Goal: Task Accomplishment & Management: Manage account settings

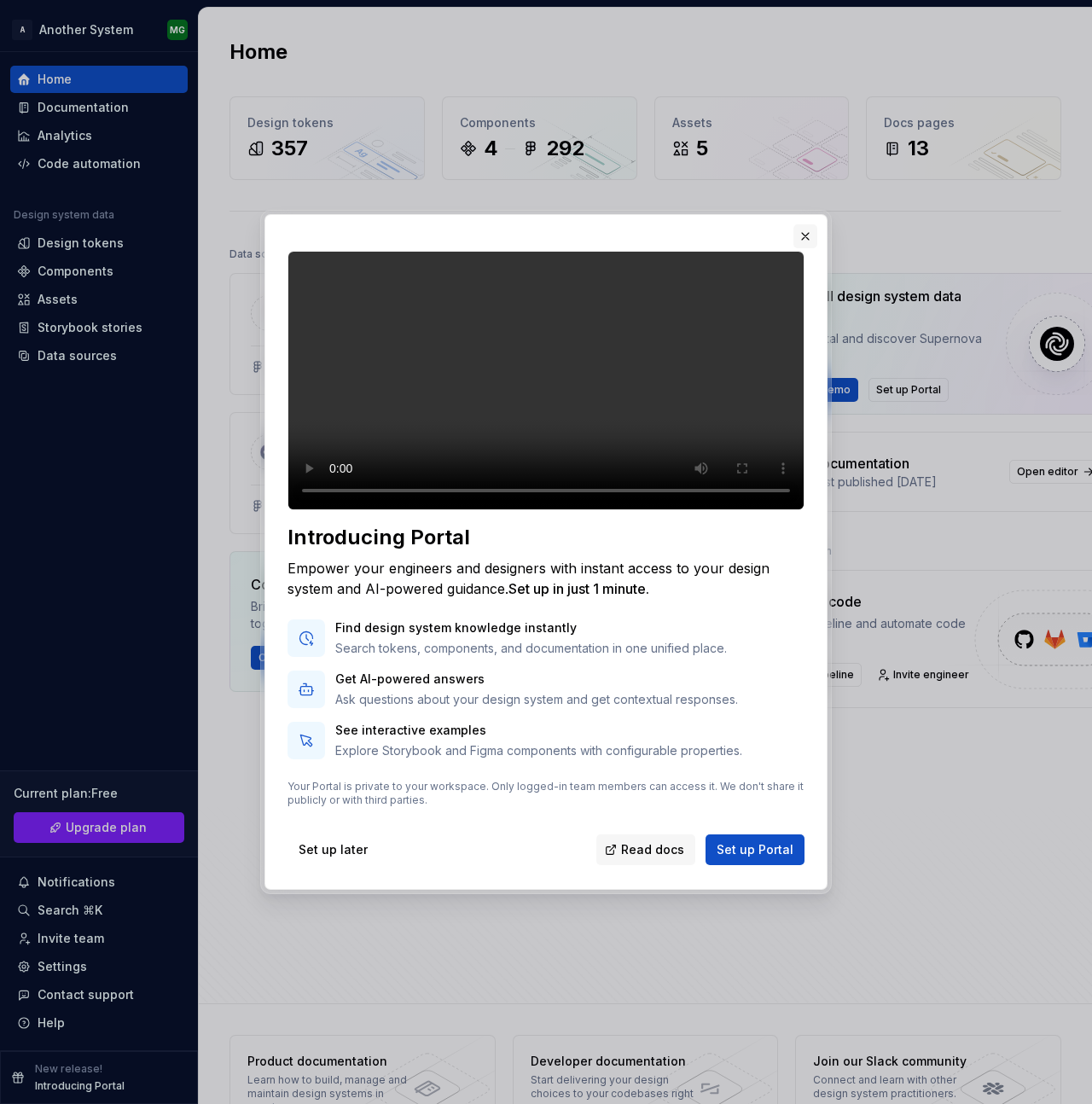
click at [807, 224] on button "button" at bounding box center [805, 236] width 23 height 23
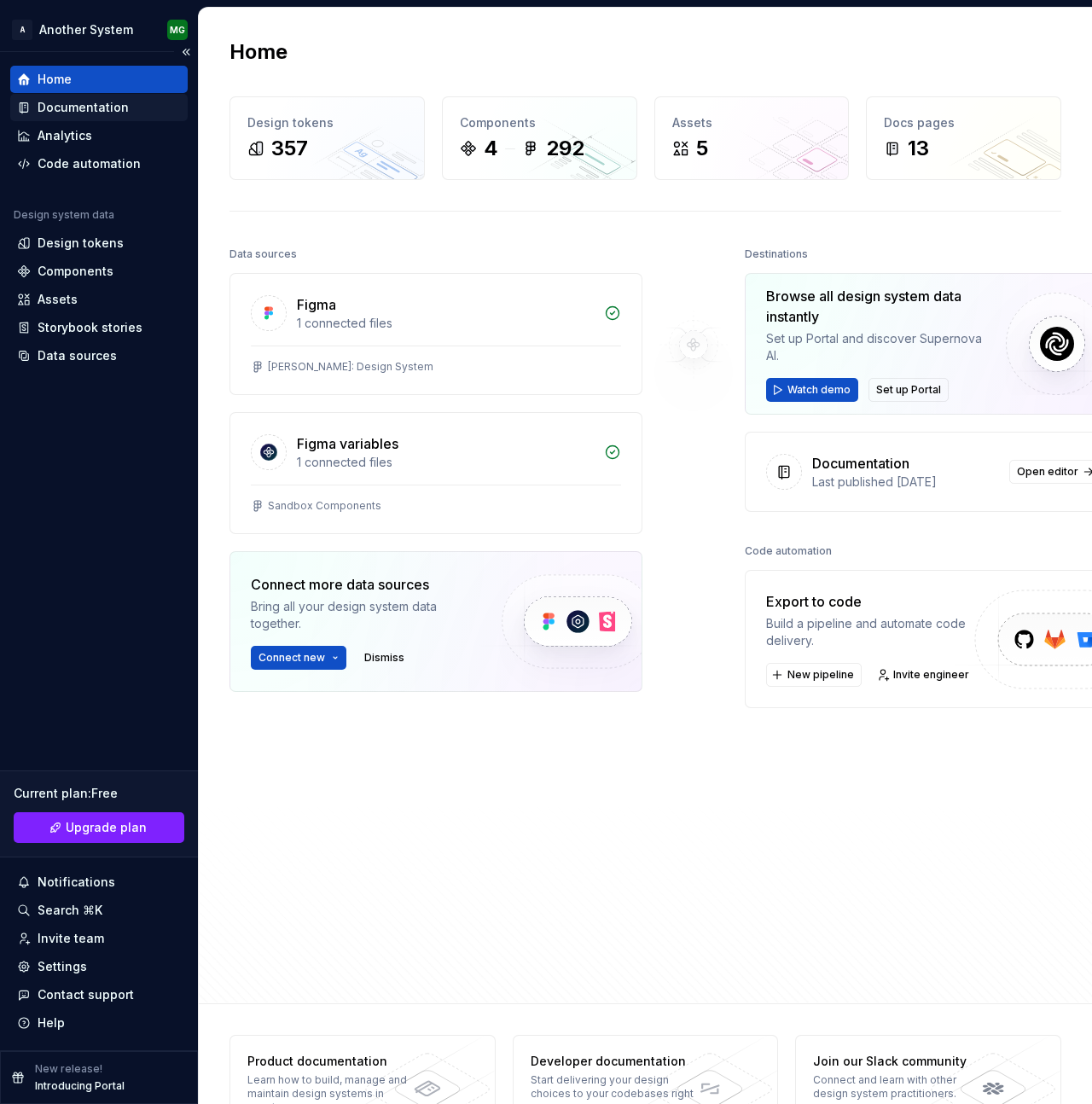
click at [75, 102] on div "Documentation" at bounding box center [83, 106] width 92 height 17
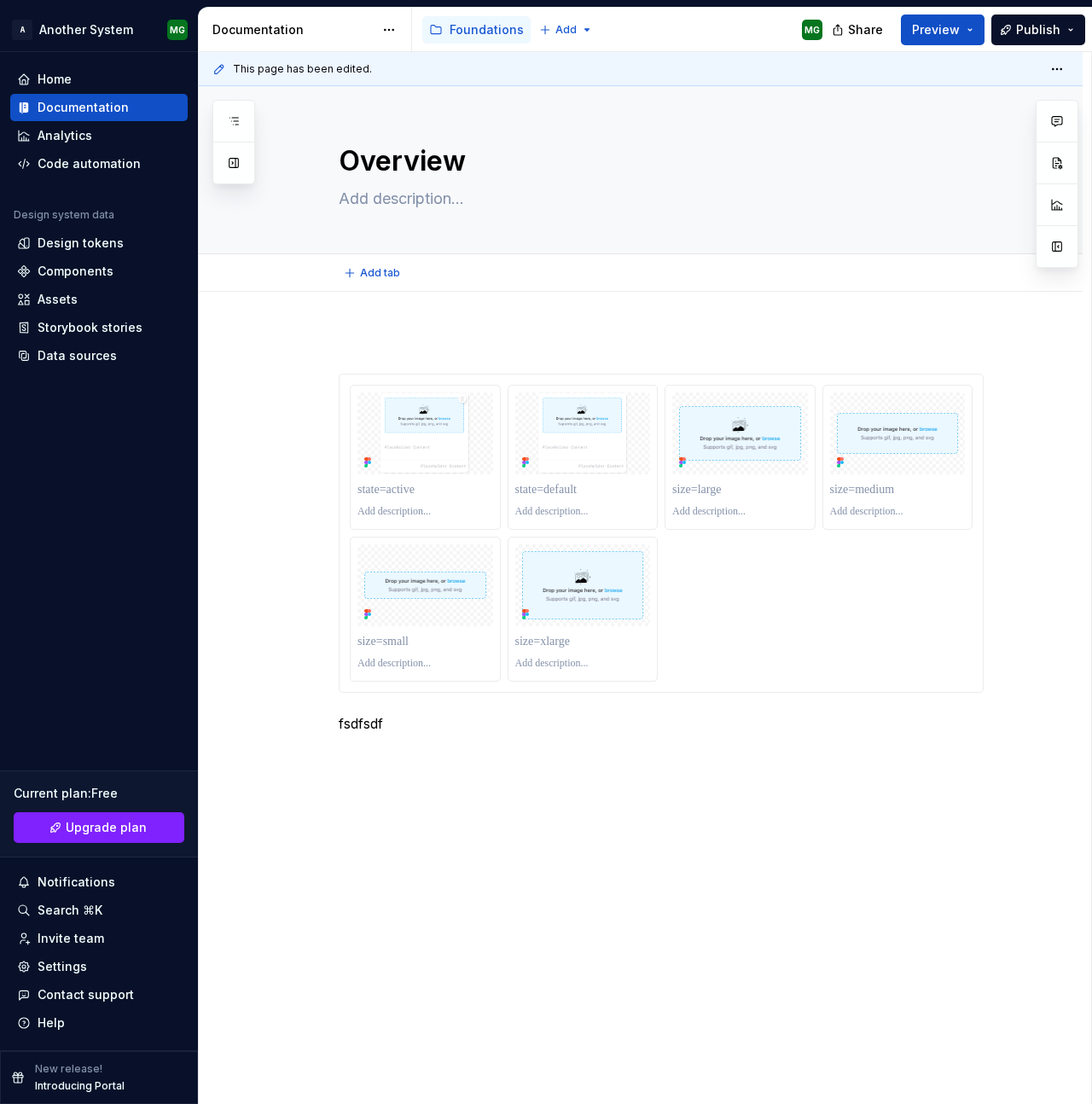
type textarea "*"
click at [302, 725] on button "button" at bounding box center [302, 724] width 23 height 23
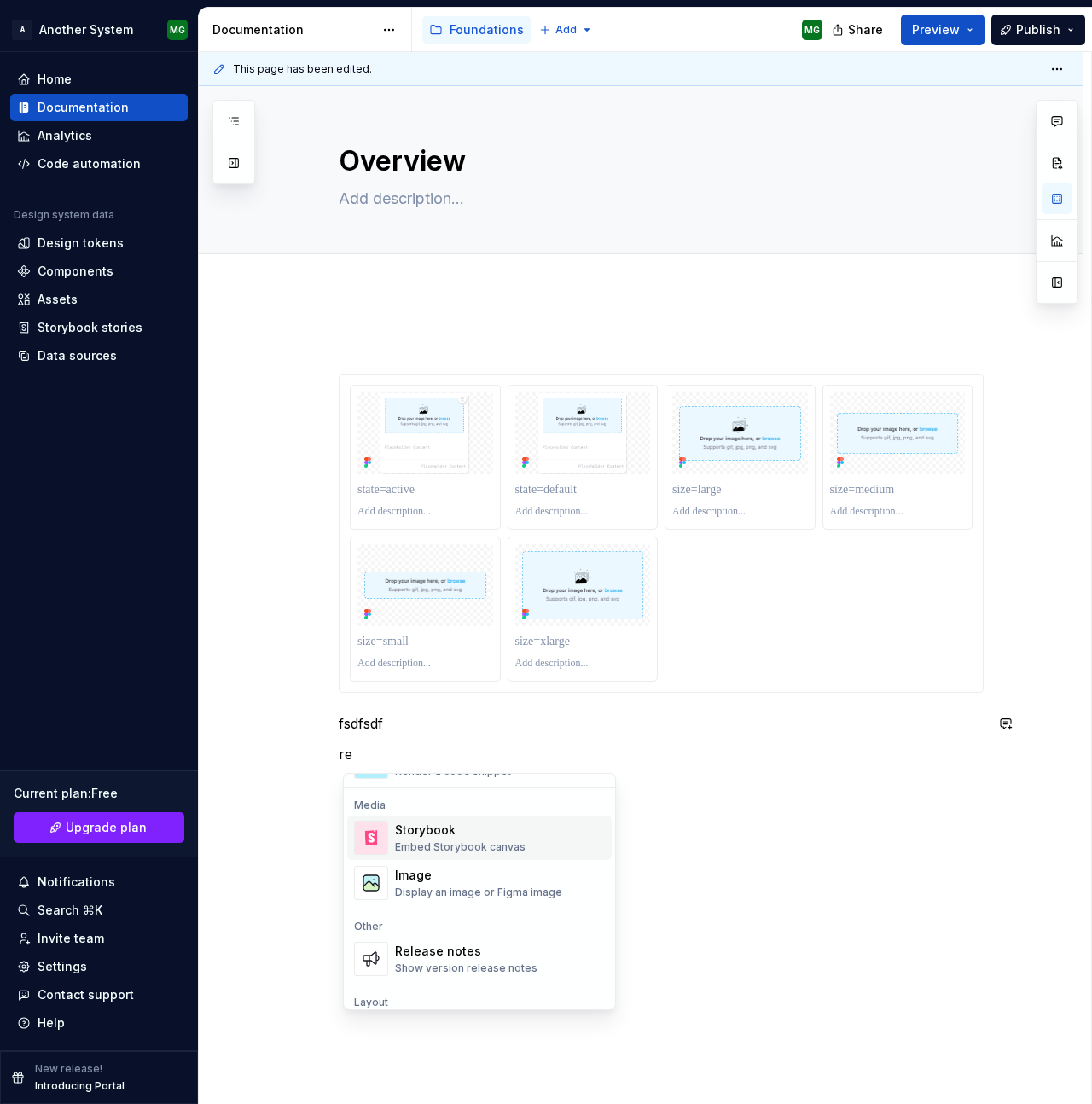
scroll to position [140, 0]
click at [488, 953] on div "Release notes" at bounding box center [466, 947] width 142 height 17
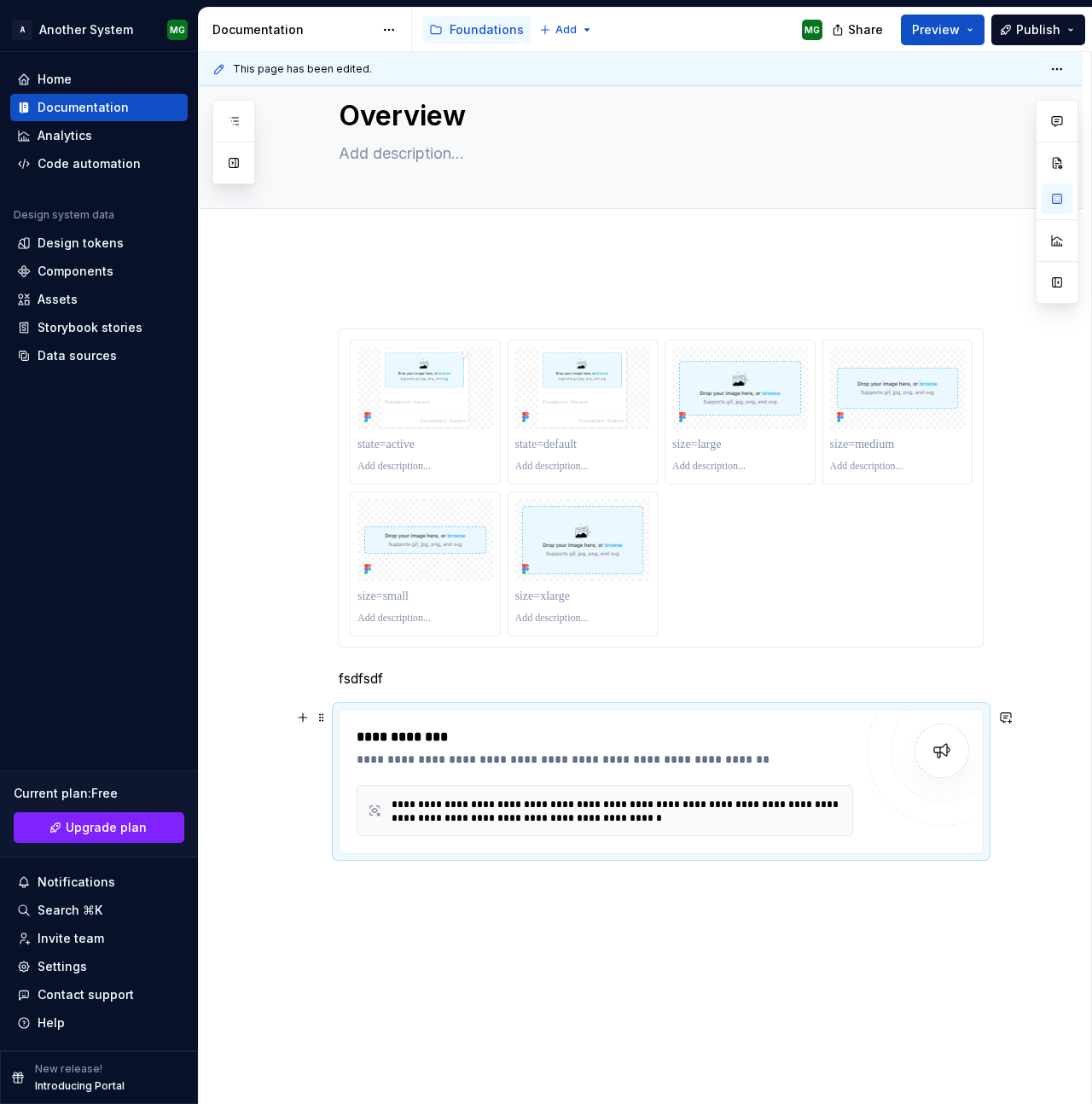
scroll to position [47, 0]
click at [537, 749] on div "**********" at bounding box center [604, 757] width 496 height 17
click at [382, 755] on div "**********" at bounding box center [604, 757] width 496 height 17
click at [532, 759] on div "**********" at bounding box center [604, 757] width 496 height 17
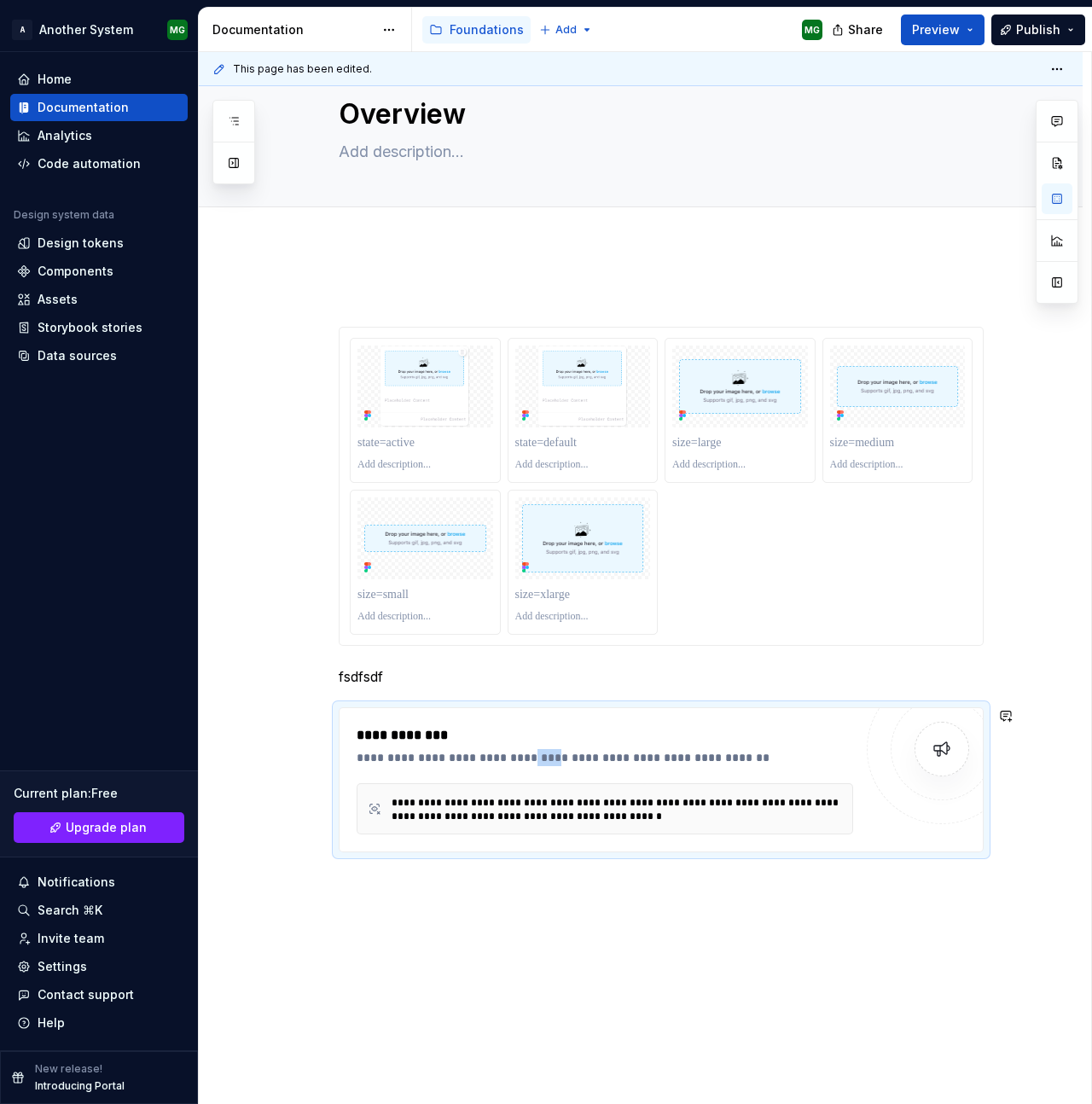
click at [514, 890] on div "**********" at bounding box center [644, 577] width 892 height 1052
click at [495, 776] on div "**********" at bounding box center [604, 780] width 496 height 109
drag, startPoint x: 493, startPoint y: 760, endPoint x: 658, endPoint y: 798, distance: 169.3
click at [660, 795] on div "**********" at bounding box center [604, 780] width 496 height 109
drag, startPoint x: 648, startPoint y: 814, endPoint x: 592, endPoint y: 830, distance: 58.2
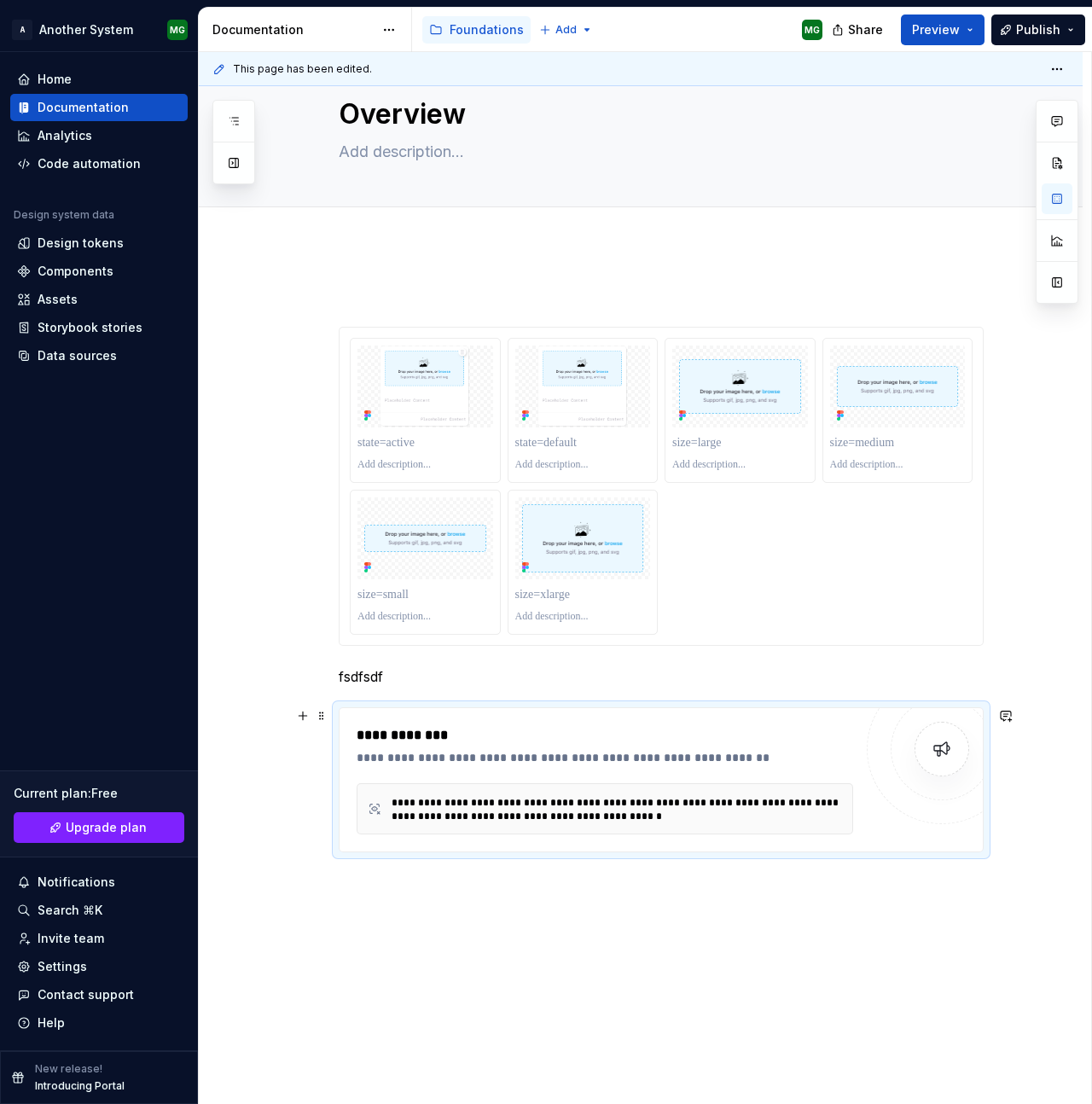
click at [648, 814] on div "**********" at bounding box center [617, 809] width 450 height 27
click at [940, 31] on span "Preview" at bounding box center [935, 29] width 48 height 17
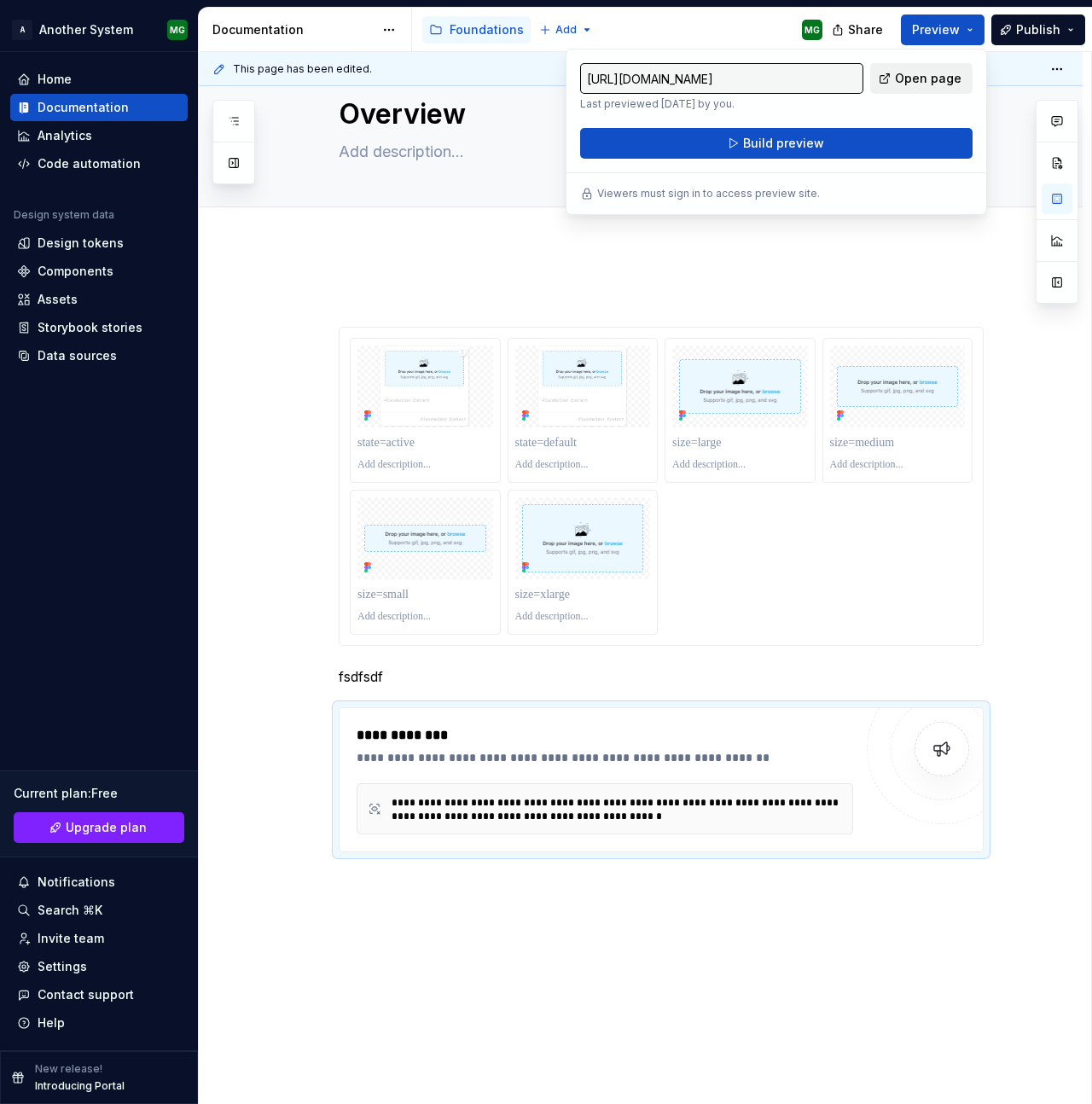
click at [923, 72] on span "Open page" at bounding box center [928, 78] width 66 height 17
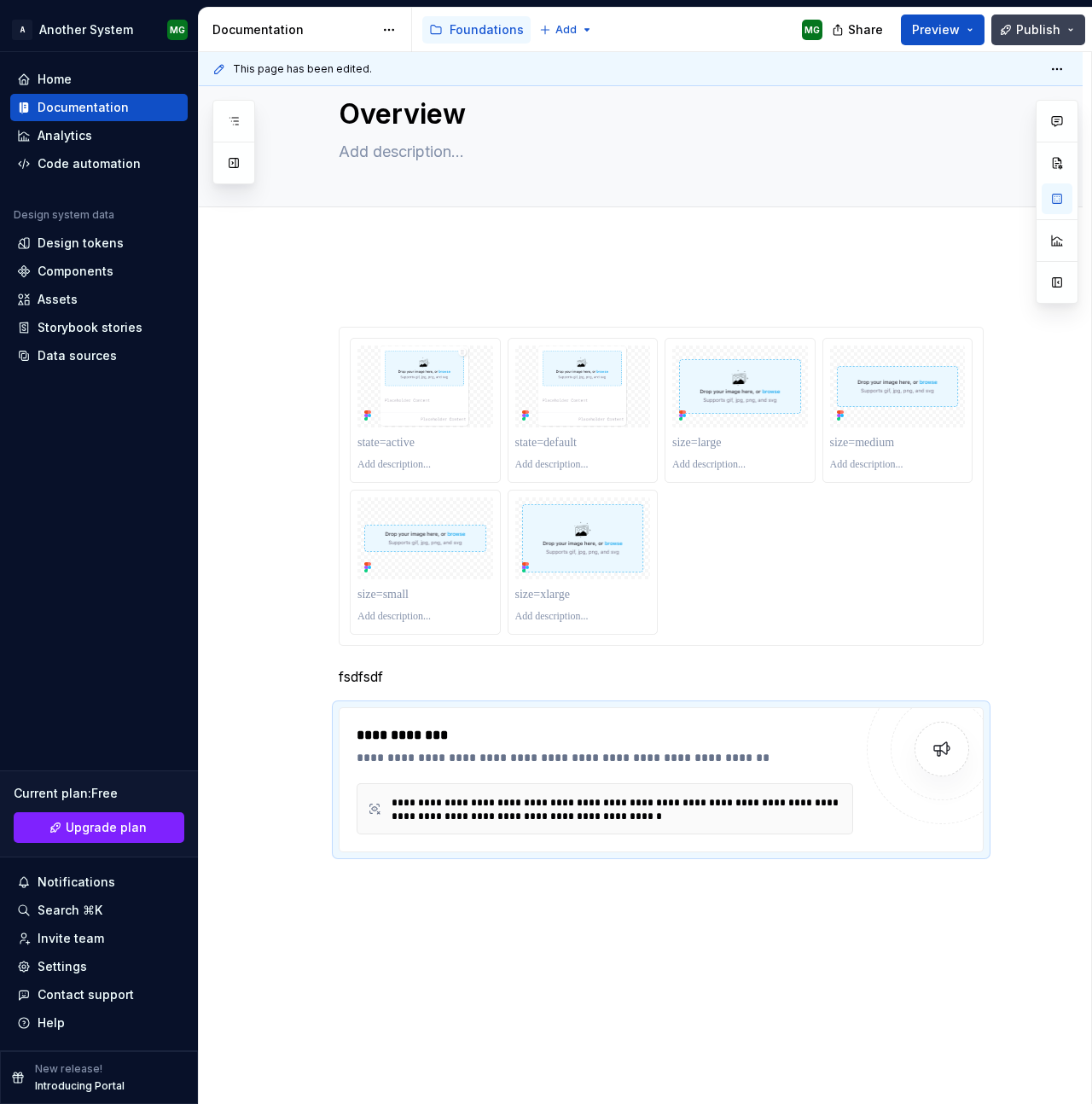
click at [1066, 31] on button "Publish" at bounding box center [1037, 29] width 94 height 30
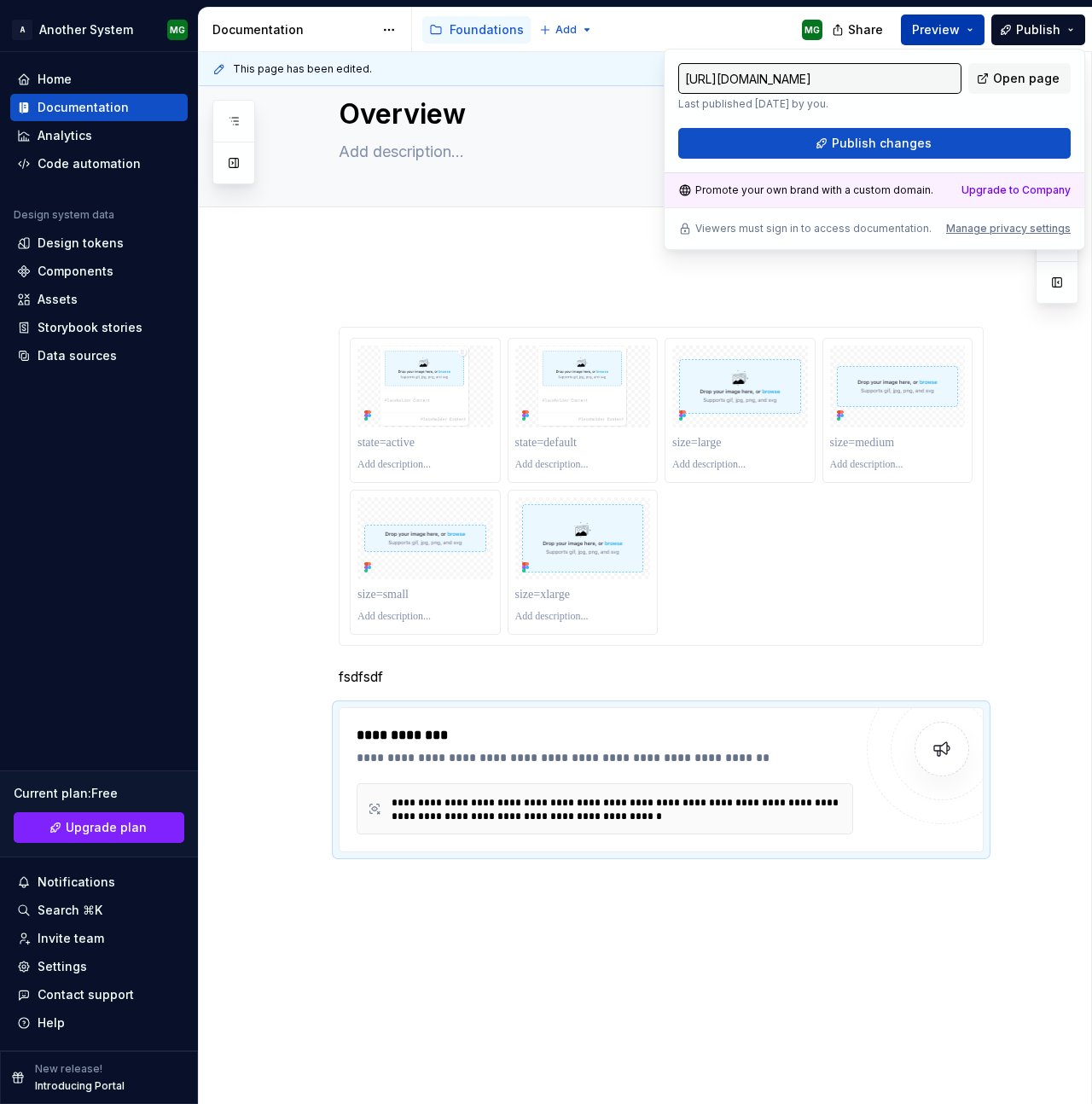
click at [983, 31] on button "Preview" at bounding box center [943, 29] width 84 height 30
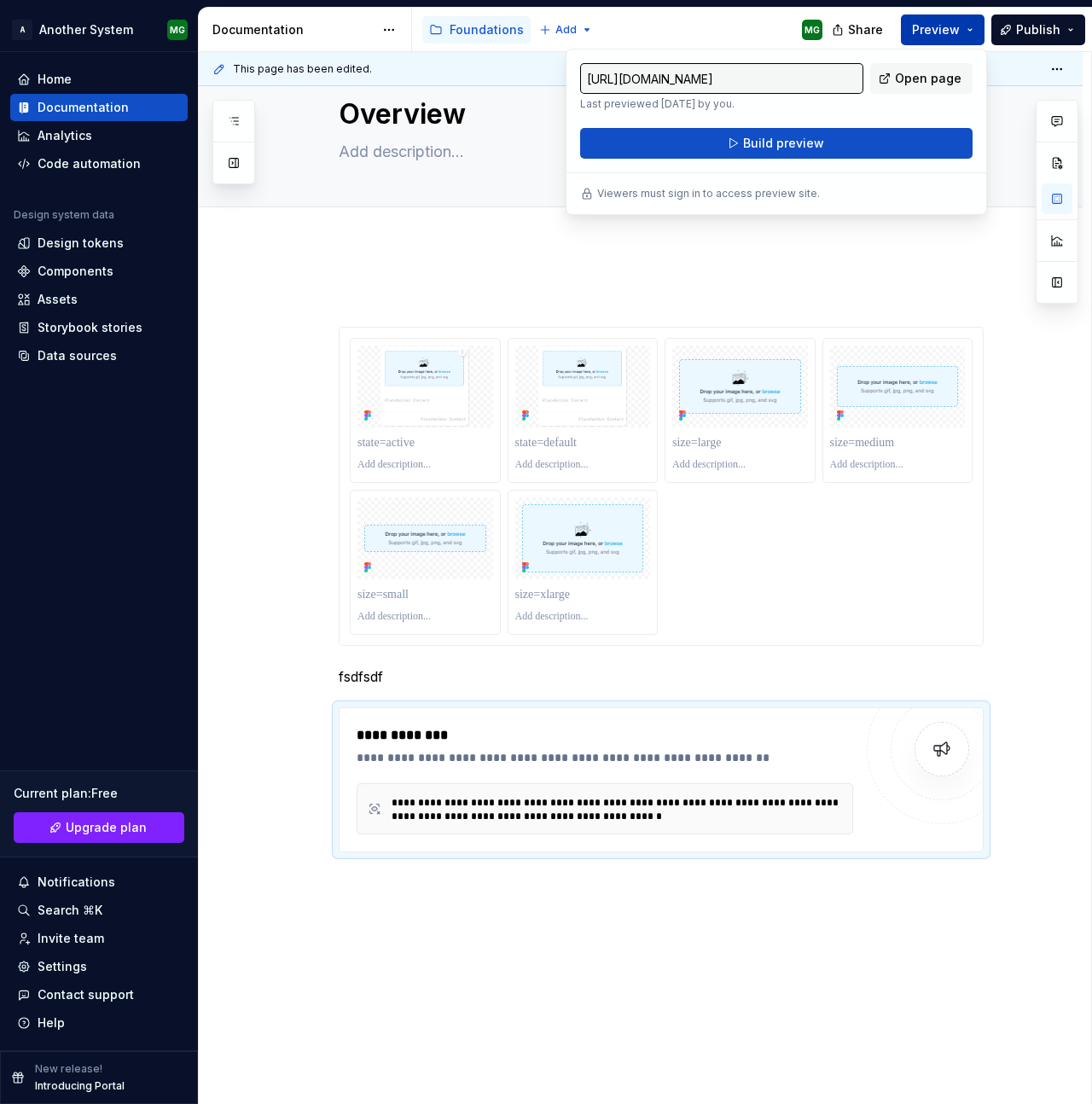
click at [979, 31] on button "Preview" at bounding box center [943, 29] width 84 height 30
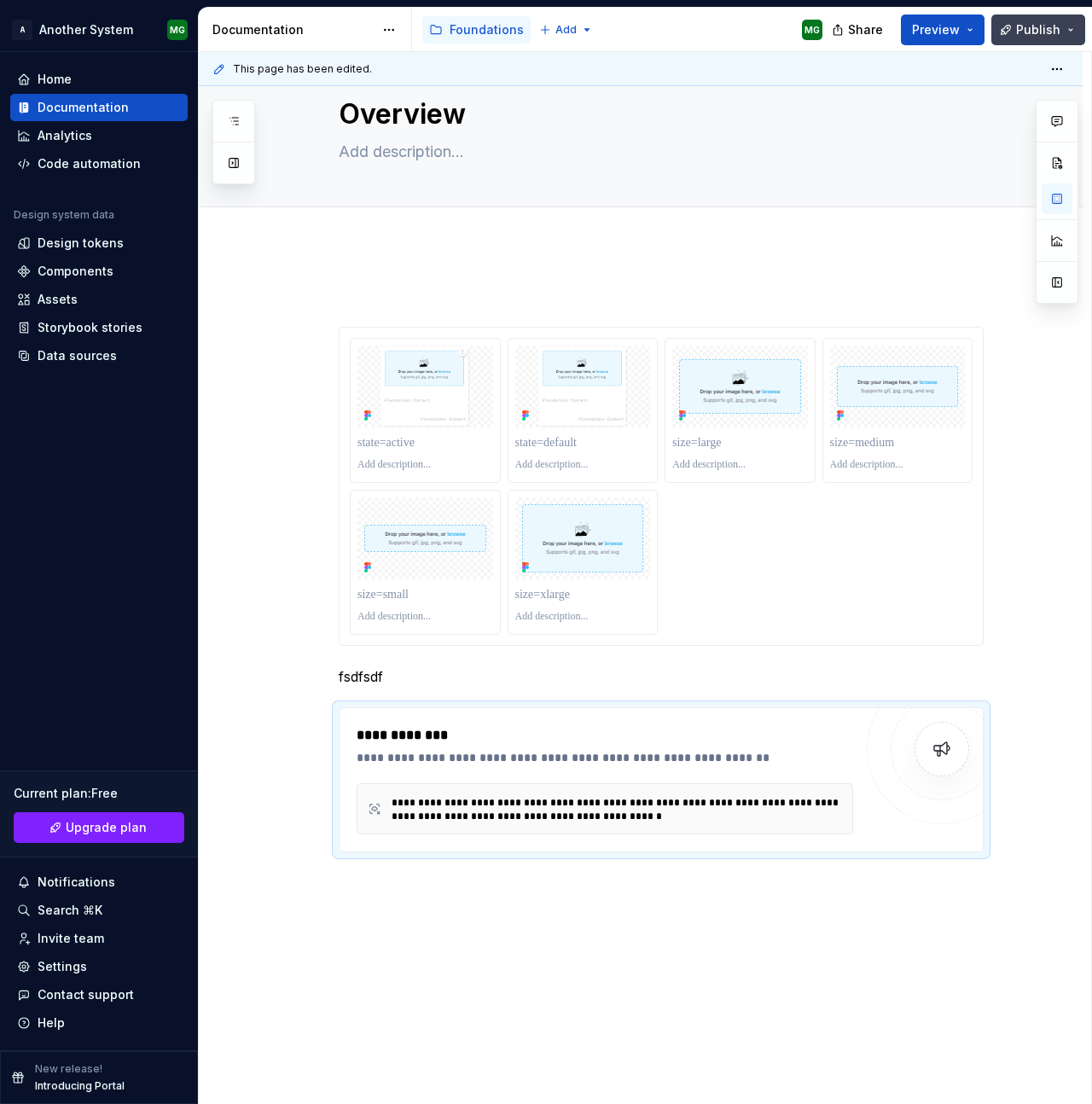
click at [1072, 33] on button "Publish" at bounding box center [1037, 29] width 94 height 30
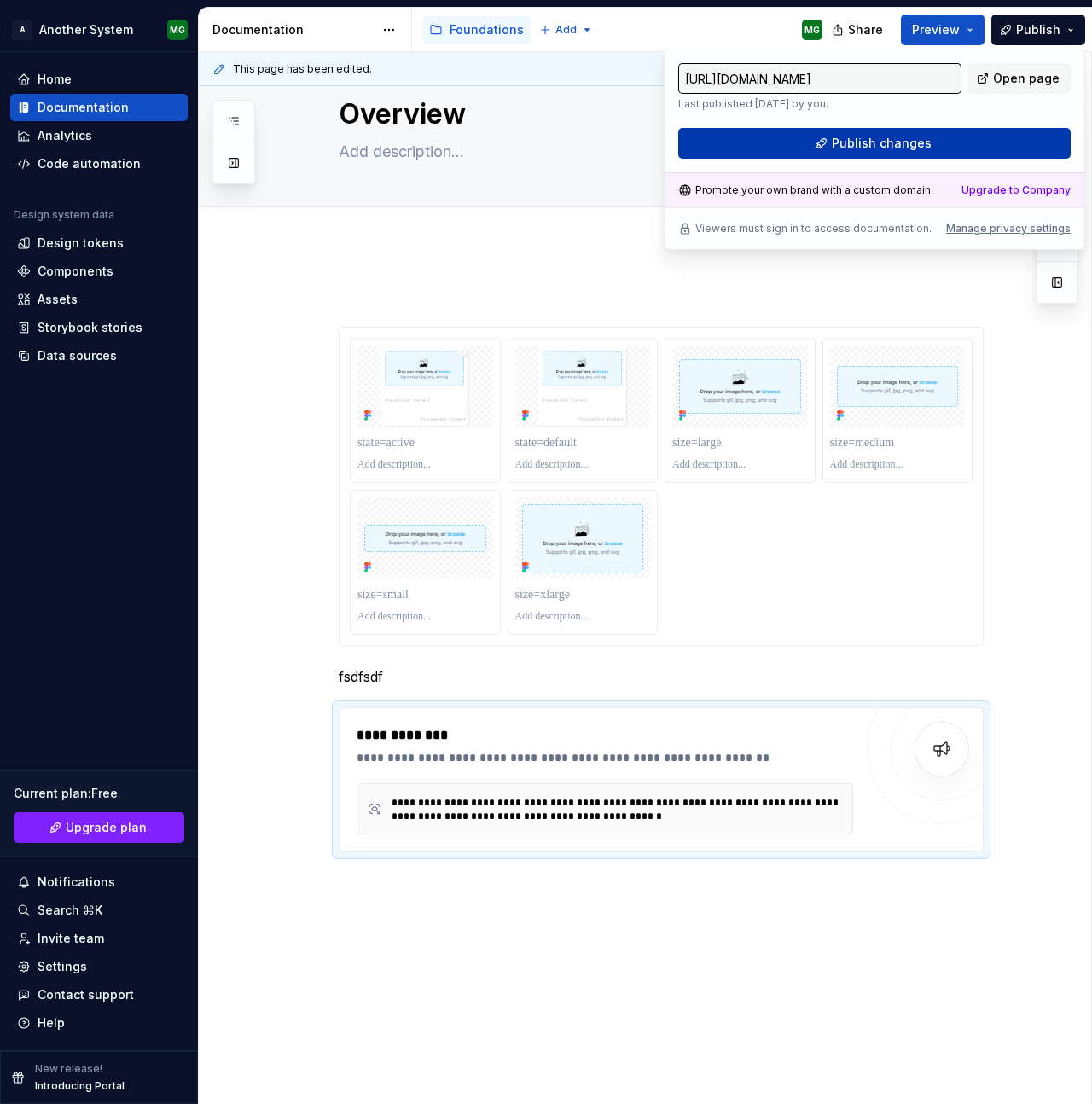
click at [887, 144] on span "Publish changes" at bounding box center [881, 142] width 99 height 17
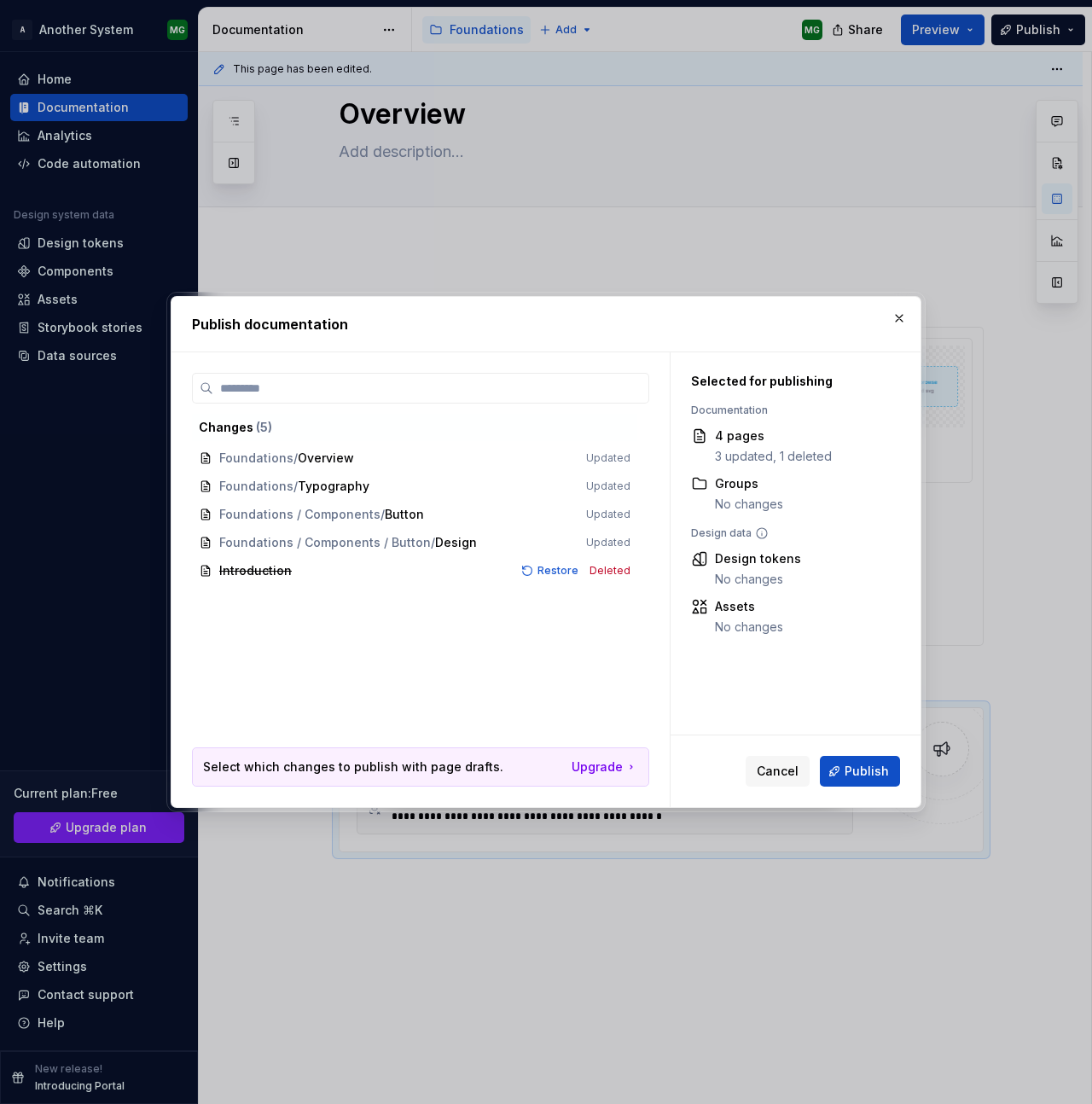
drag, startPoint x: 488, startPoint y: 767, endPoint x: 206, endPoint y: 771, distance: 282.0
click at [206, 771] on div "Select which changes to publish with page drafts. Upgrade" at bounding box center [420, 767] width 455 height 37
click at [251, 664] on div "Changes ( 5 ) Foundations / Overview Updated Foundations / Typography Updated F…" at bounding box center [420, 560] width 457 height 375
click at [861, 768] on span "Publish" at bounding box center [866, 770] width 44 height 17
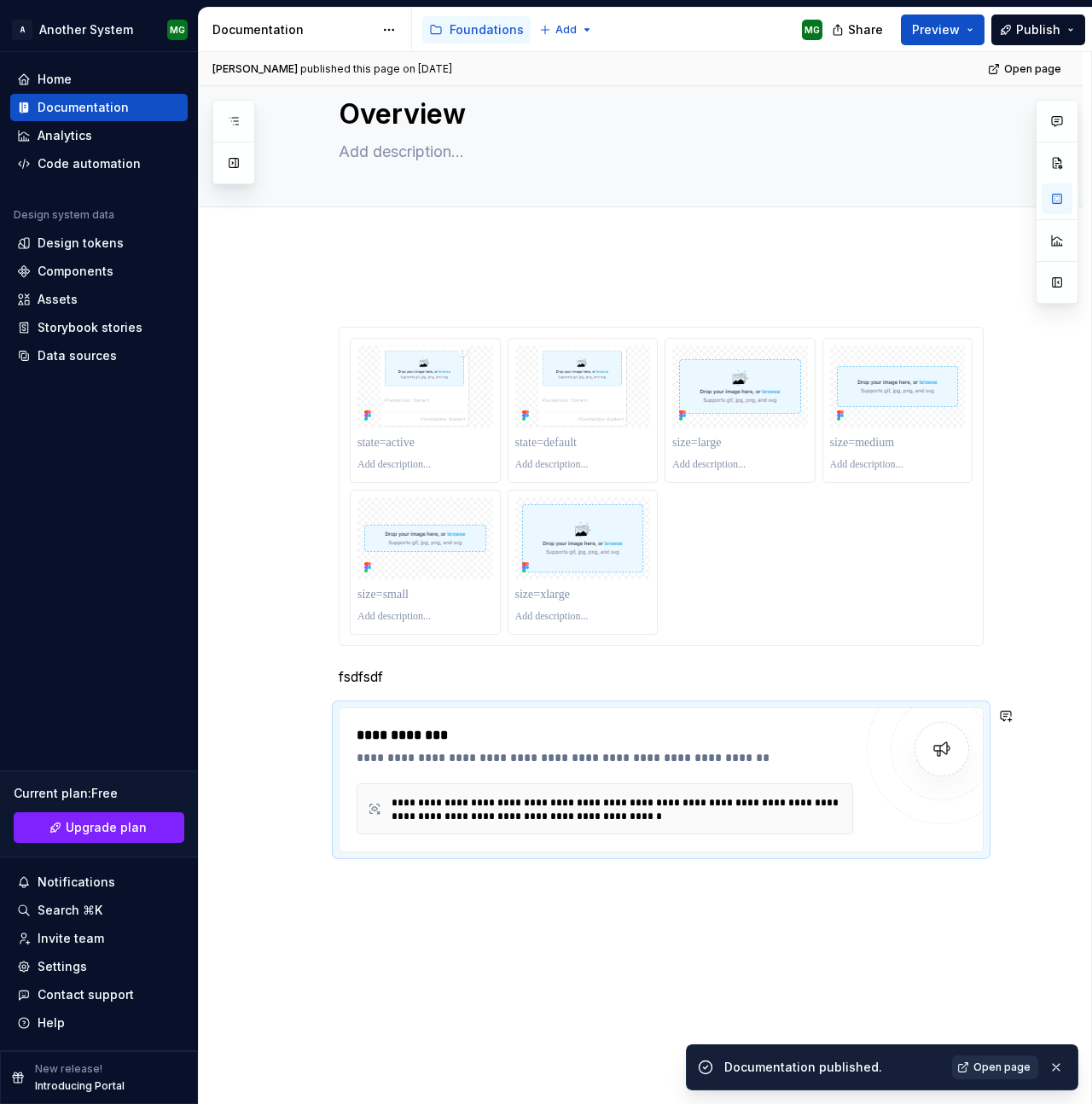
click at [987, 1068] on span "Open page" at bounding box center [1001, 1067] width 58 height 14
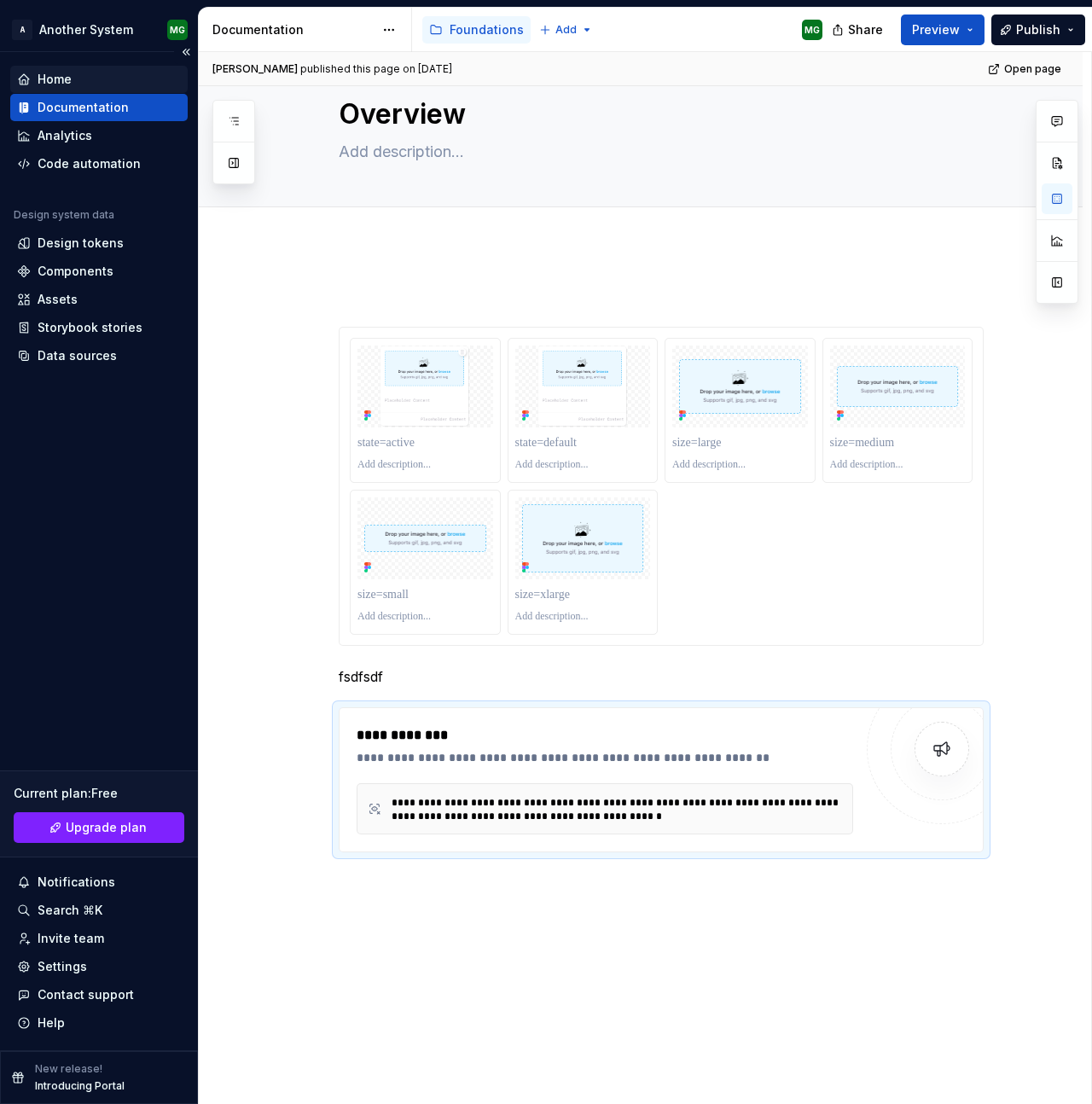
click at [73, 78] on div "Home" at bounding box center [98, 79] width 164 height 17
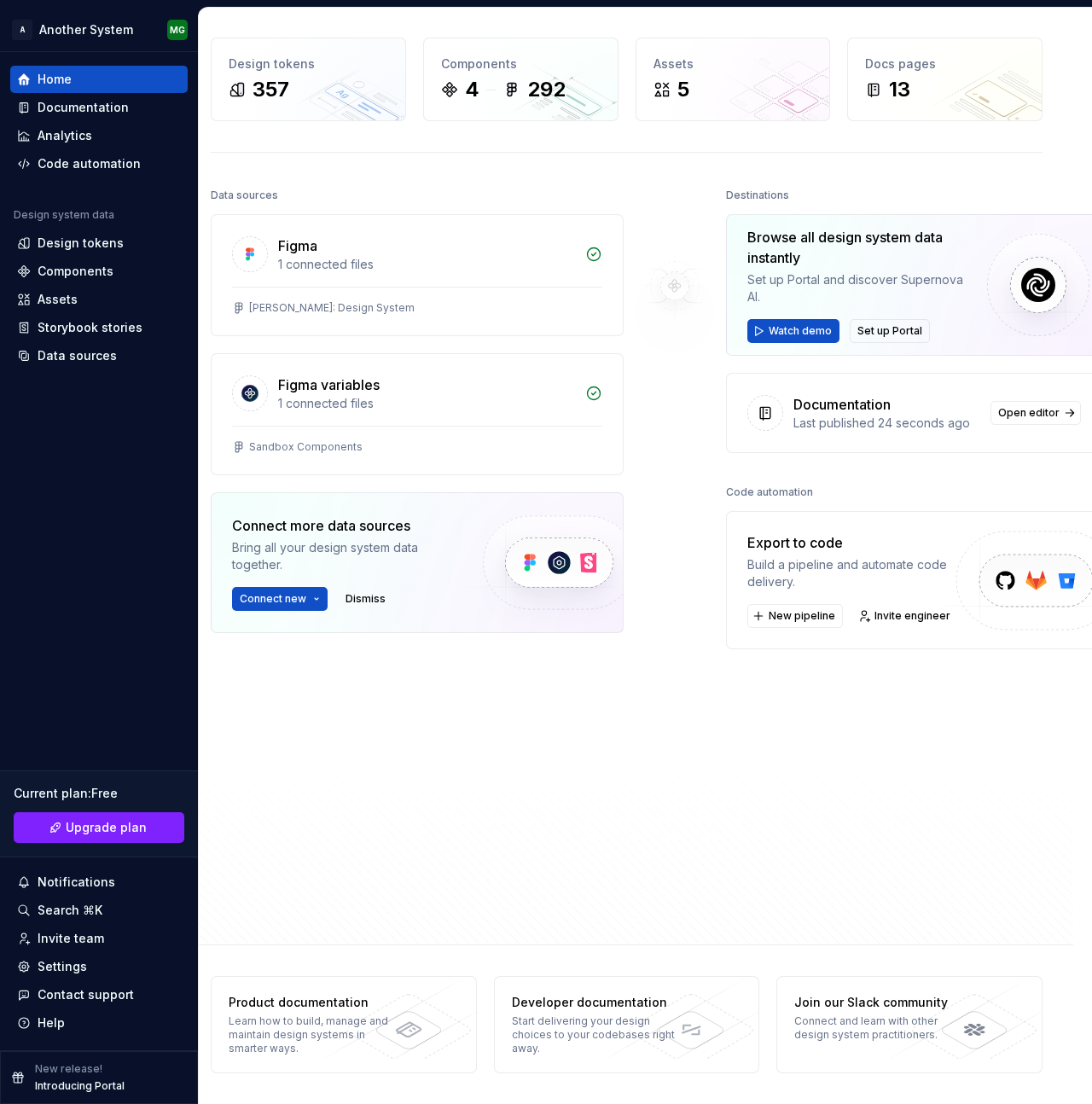
scroll to position [59, 10]
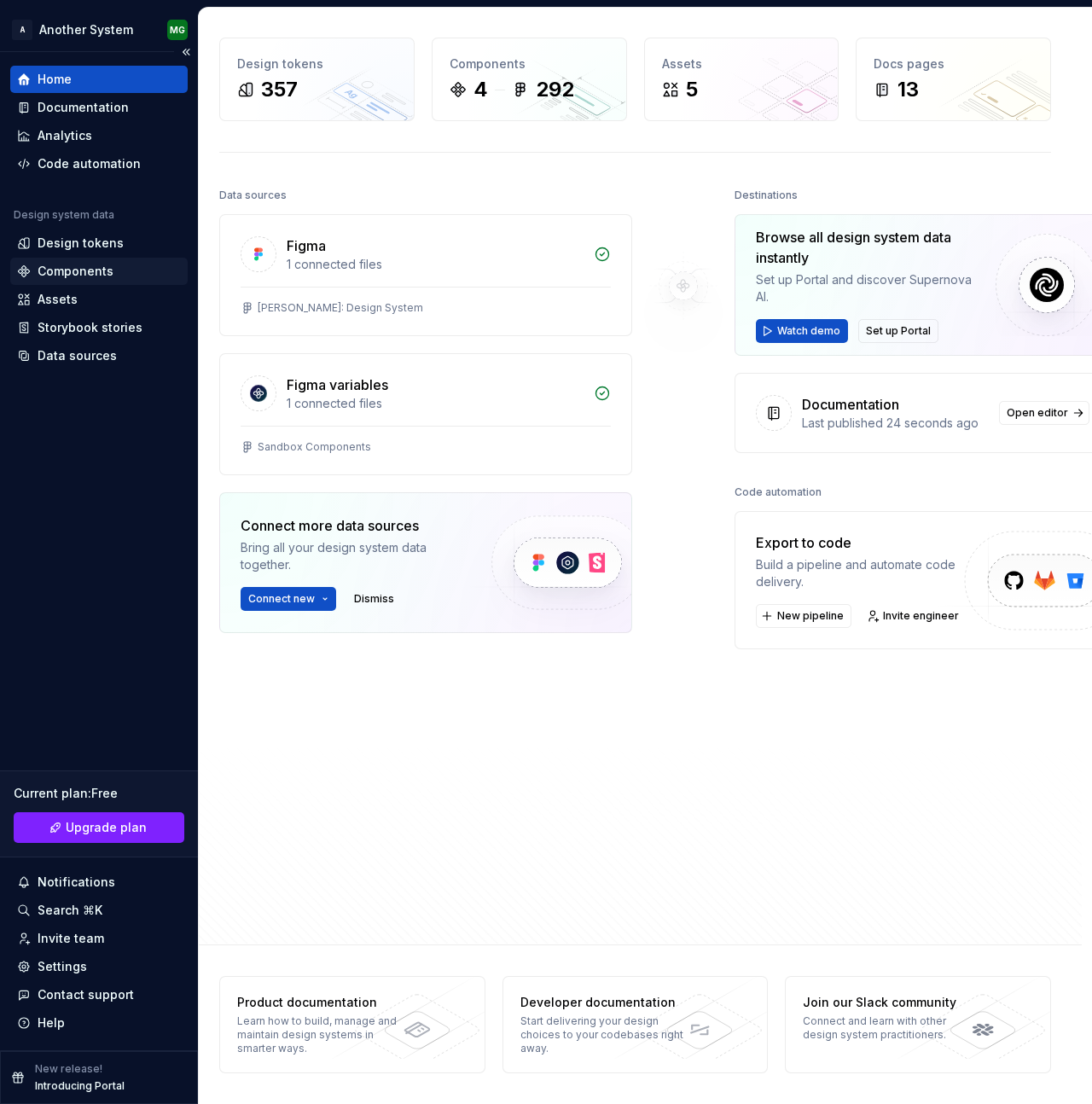
click at [105, 270] on div "Components" at bounding box center [75, 270] width 76 height 17
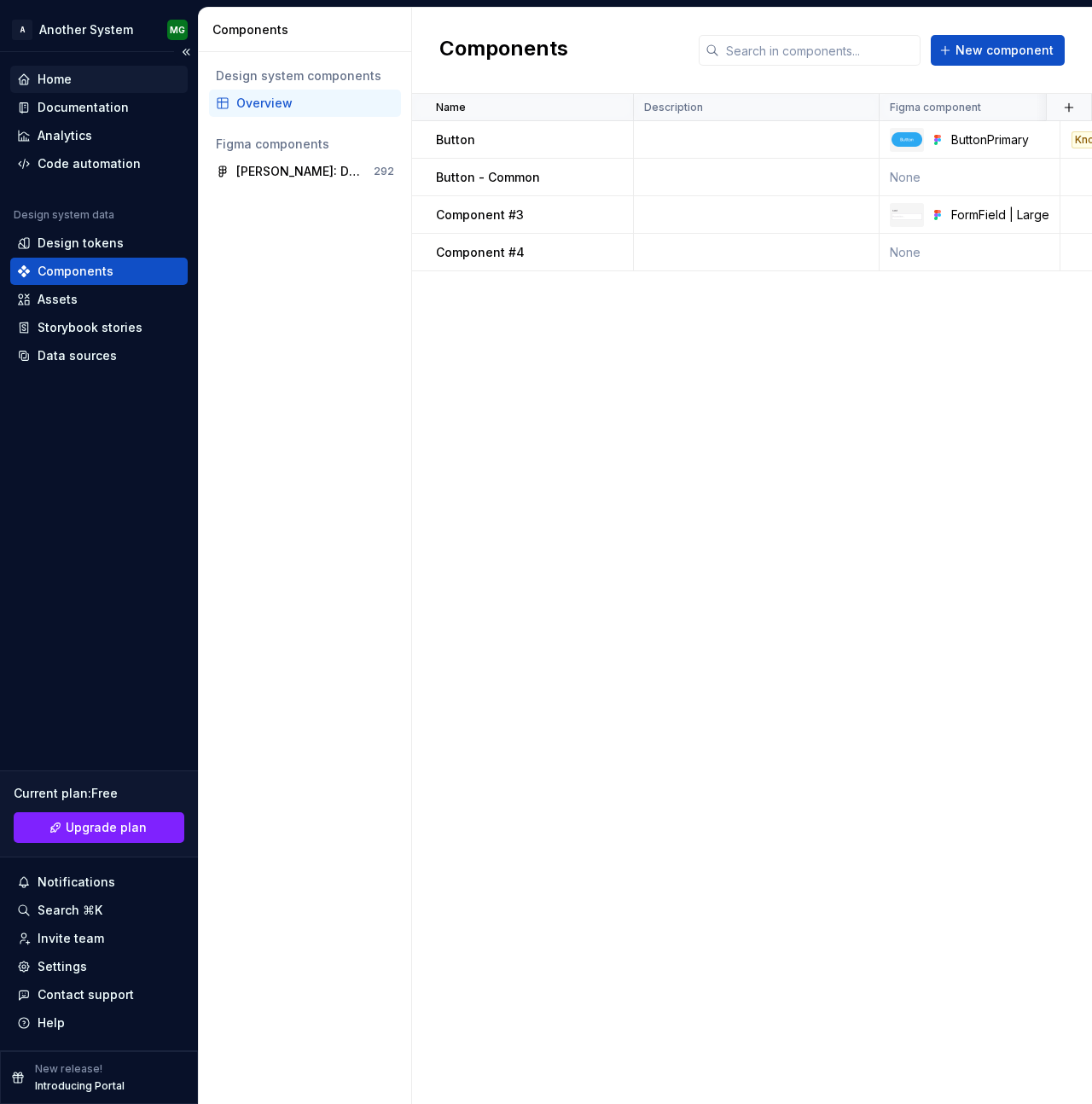
click at [86, 83] on div "Home" at bounding box center [98, 79] width 164 height 17
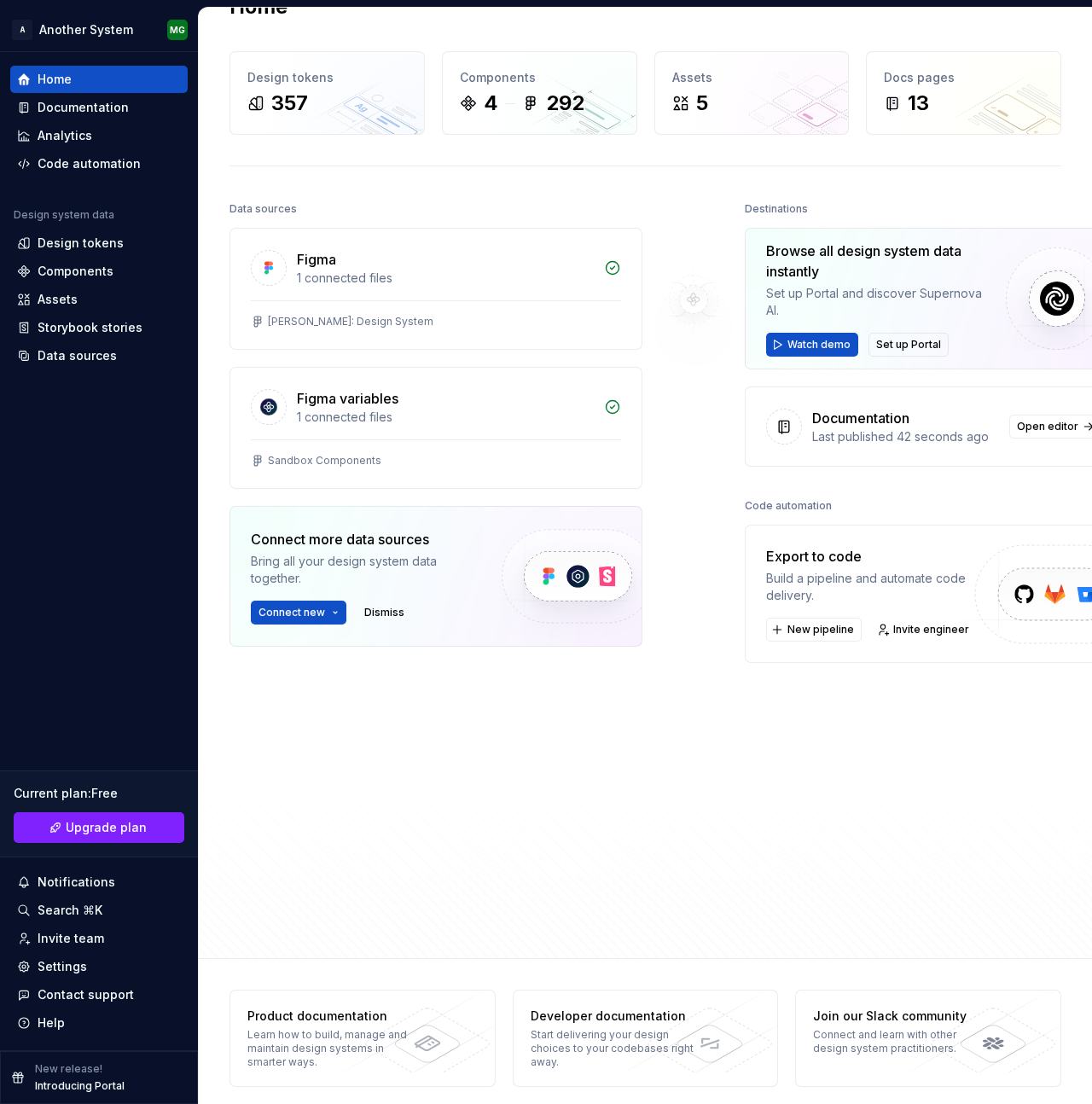
scroll to position [59, 0]
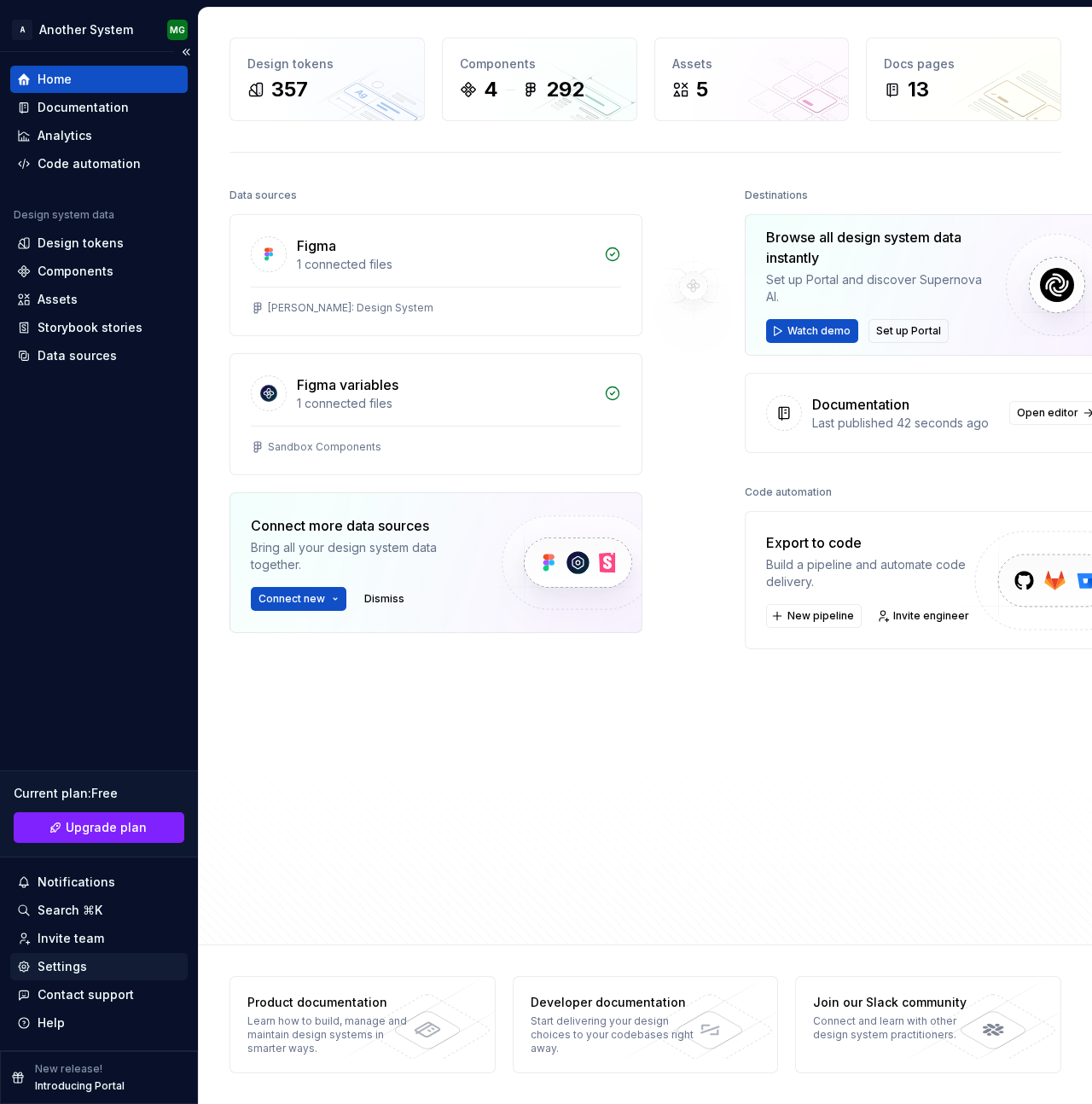
click at [118, 965] on div "Settings" at bounding box center [98, 966] width 164 height 17
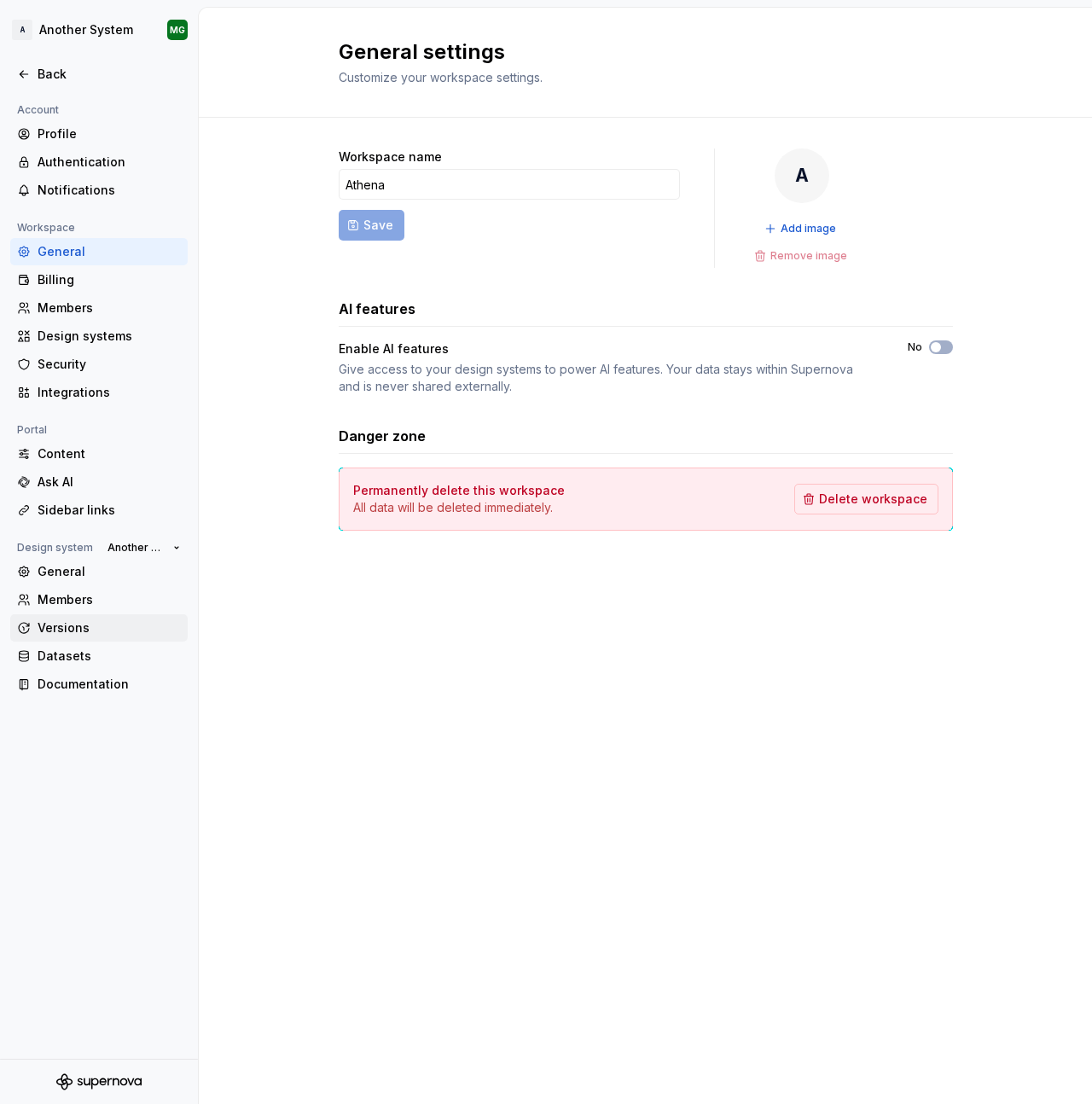
click at [97, 621] on div "Versions" at bounding box center [108, 627] width 143 height 17
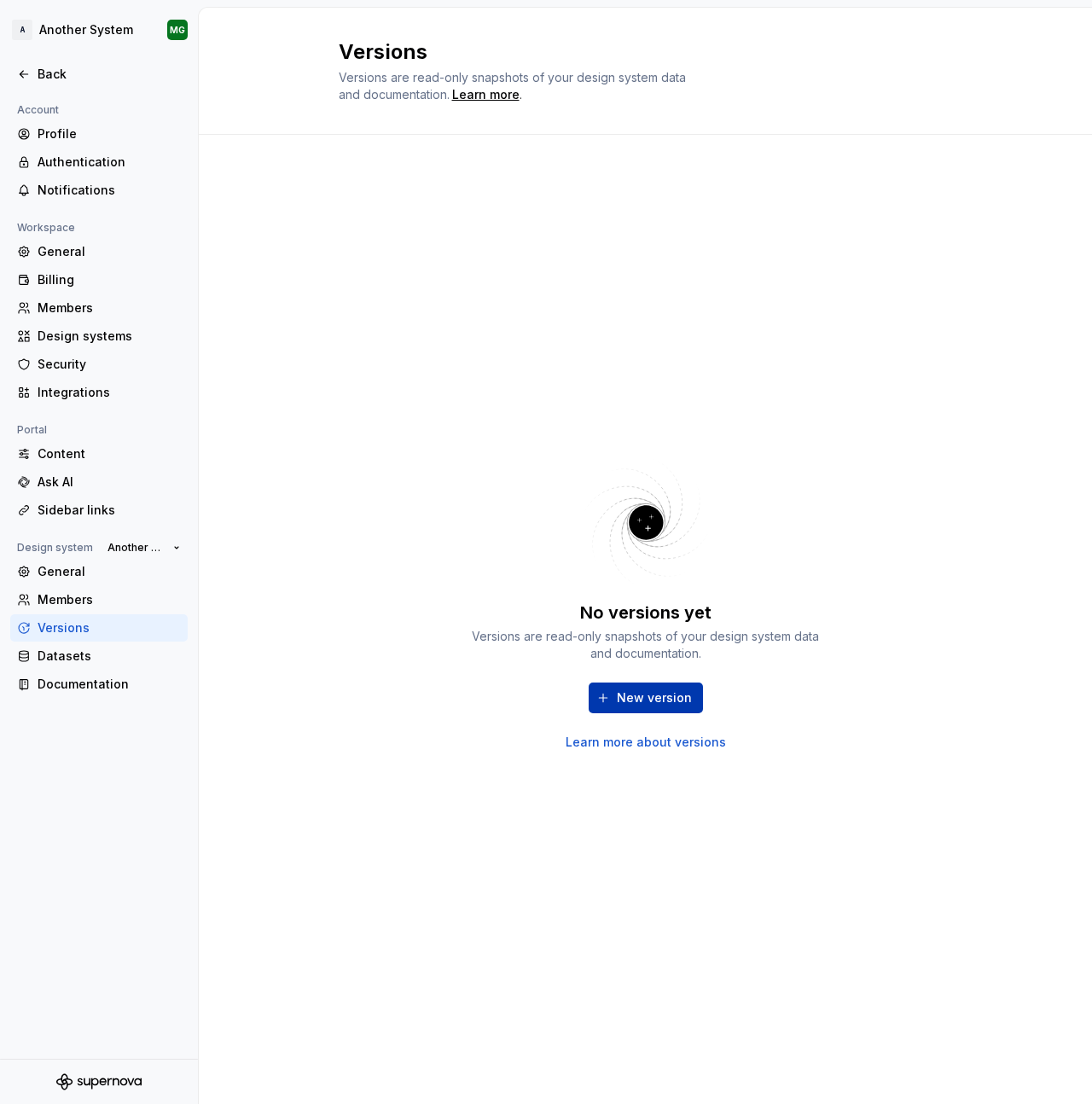
click at [656, 696] on span "New version" at bounding box center [653, 697] width 75 height 17
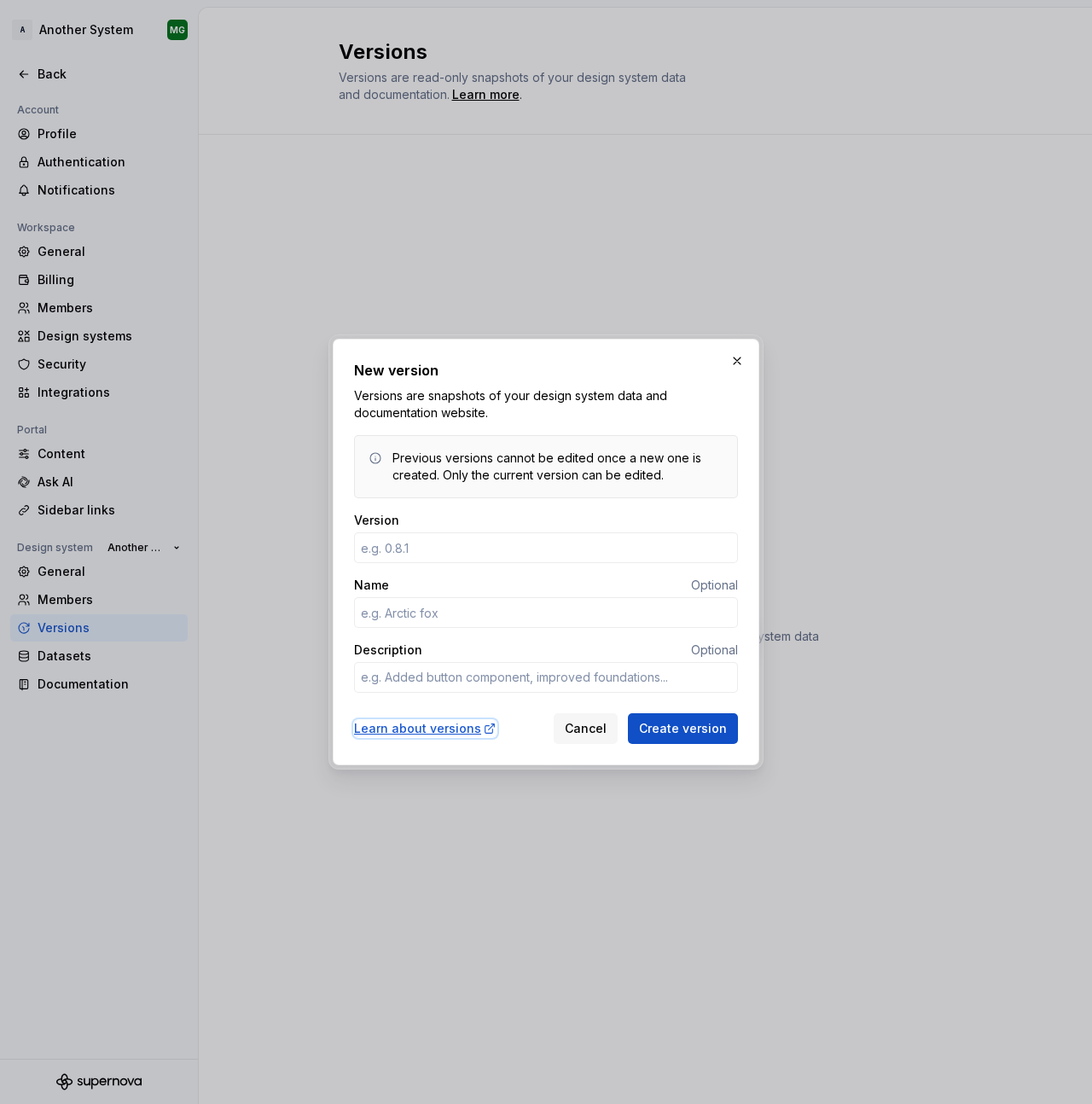
click at [457, 723] on div "Learn about versions" at bounding box center [425, 728] width 142 height 17
type textarea "*"
